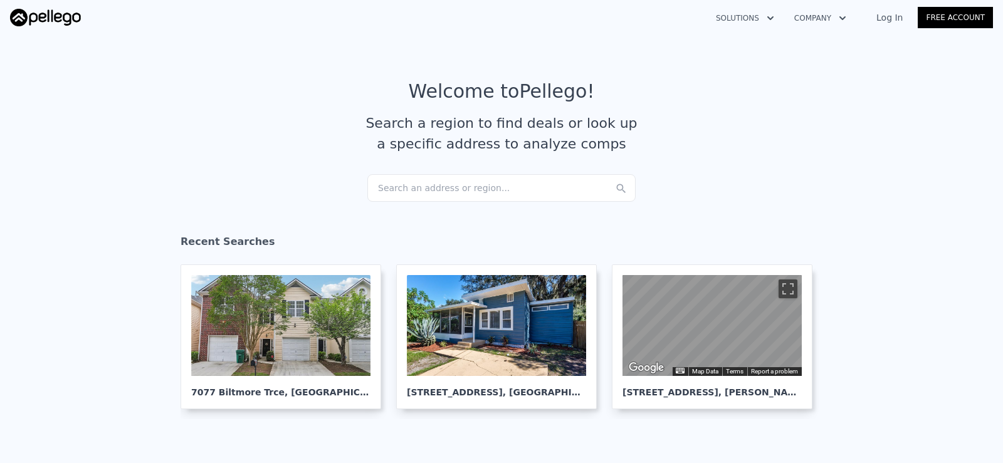
click at [404, 193] on div "Search an address or region..." at bounding box center [501, 188] width 268 height 28
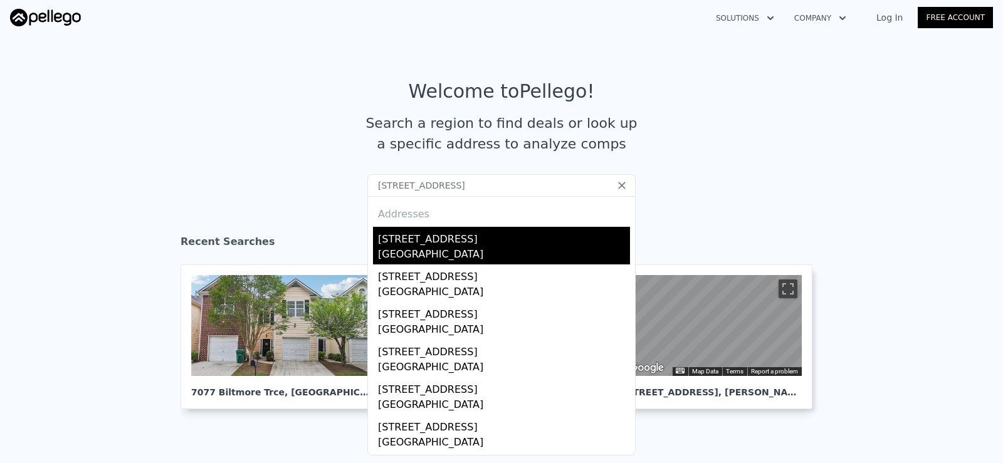
type input "[STREET_ADDRESS]"
click at [496, 234] on div "[STREET_ADDRESS]" at bounding box center [504, 237] width 252 height 20
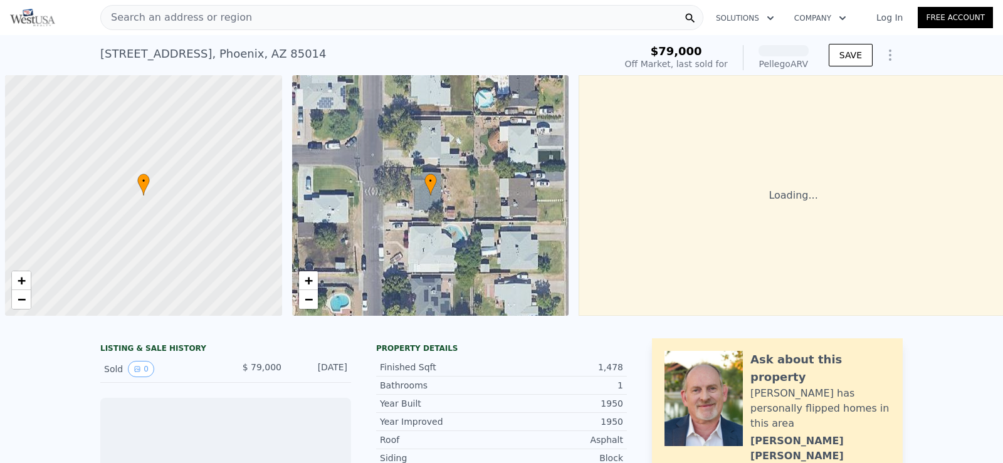
scroll to position [0, 5]
